Goal: Information Seeking & Learning: Stay updated

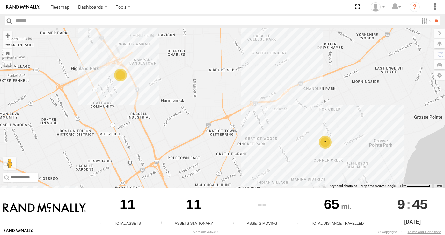
click at [326, 141] on div "2" at bounding box center [325, 142] width 13 height 13
click at [323, 140] on div "2" at bounding box center [325, 142] width 13 height 13
